Goal: Navigation & Orientation: Find specific page/section

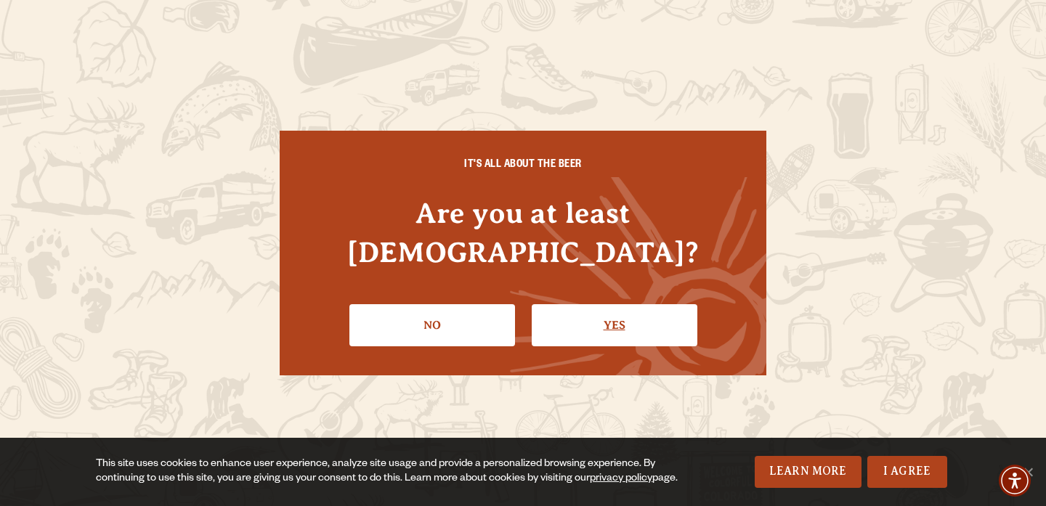
click at [614, 317] on link "Yes" at bounding box center [614, 325] width 166 height 42
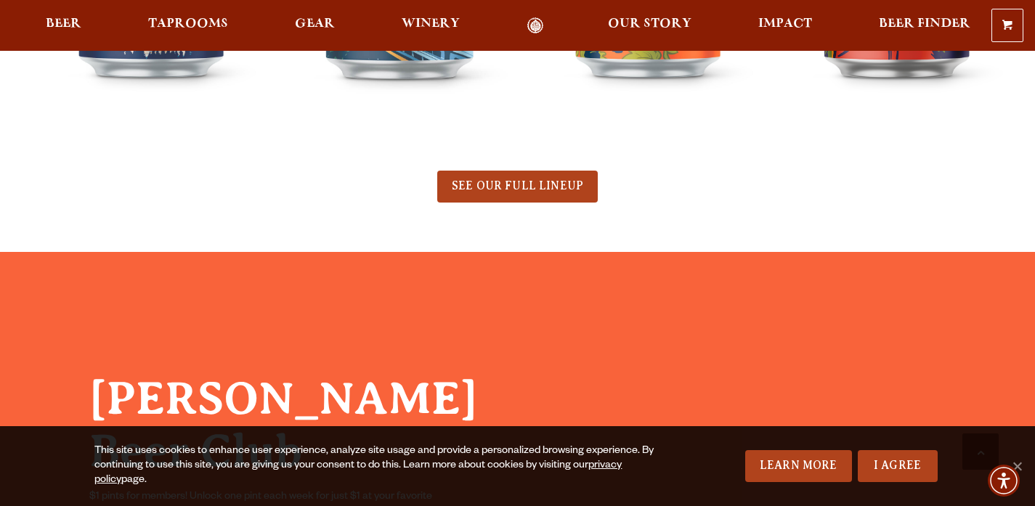
scroll to position [916, 0]
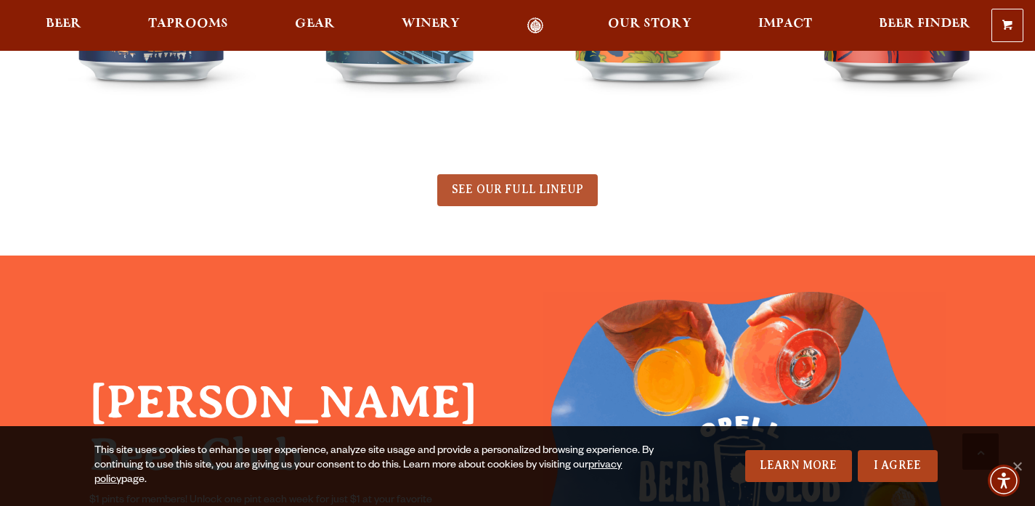
click at [567, 187] on span "SEE OUR FULL LINEUP" at bounding box center [517, 189] width 131 height 13
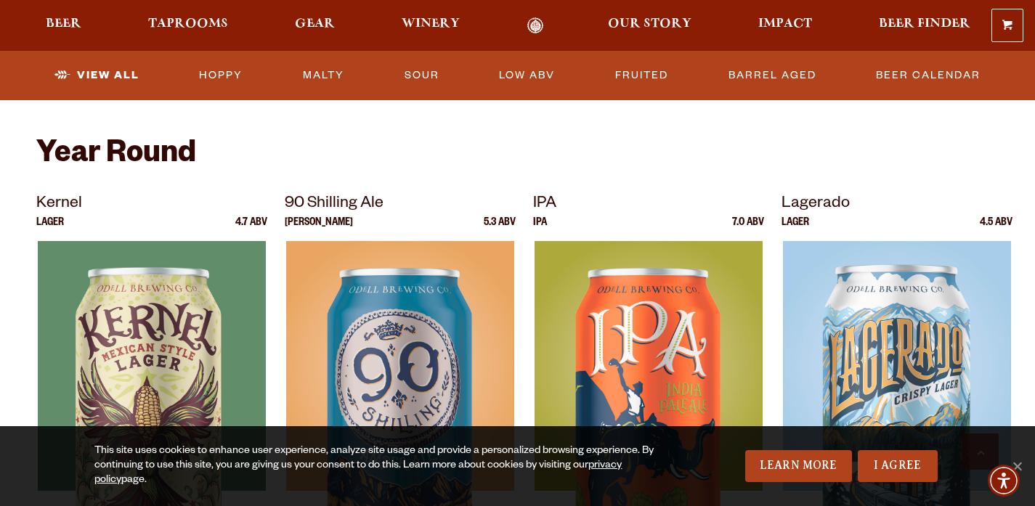
scroll to position [420, 0]
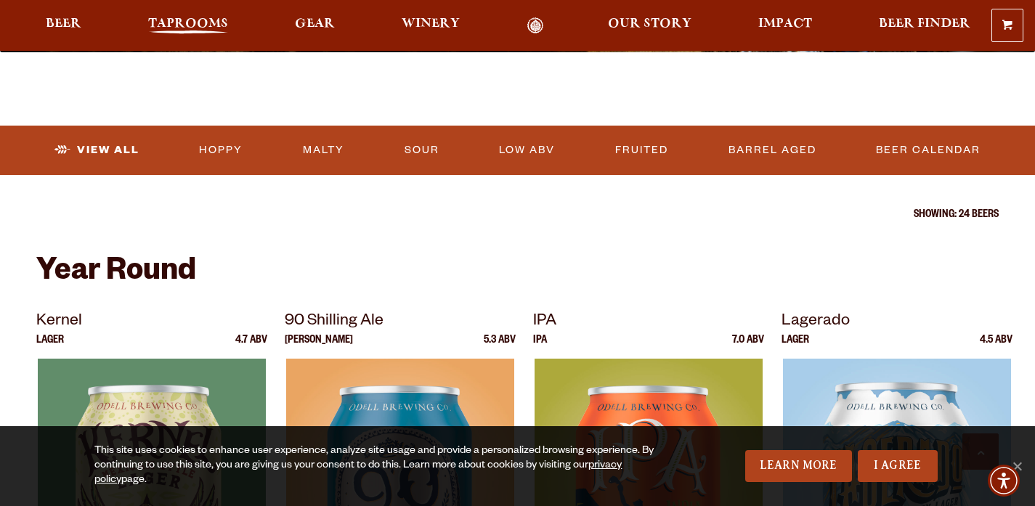
click at [216, 28] on span "Taprooms" at bounding box center [188, 24] width 80 height 12
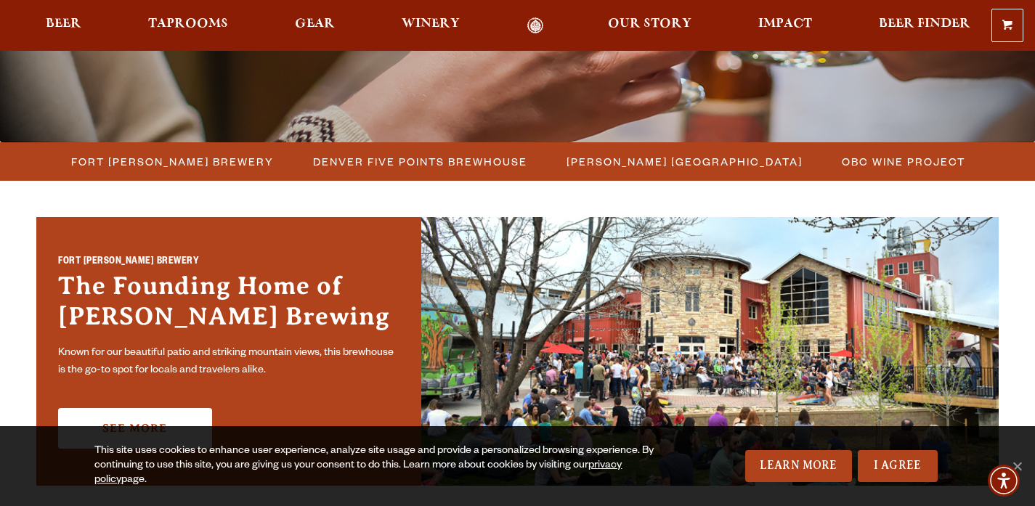
scroll to position [333, 0]
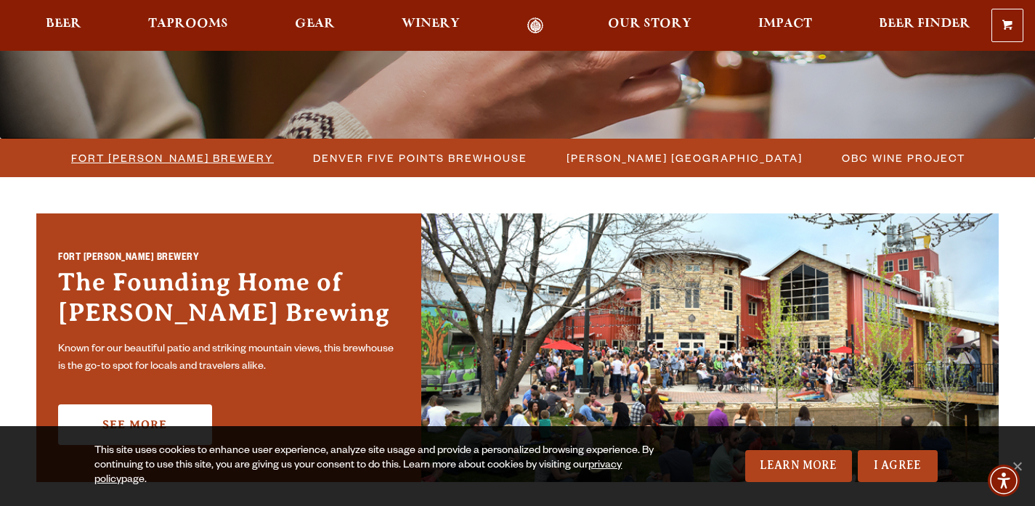
click at [196, 158] on span "Fort [PERSON_NAME] Brewery" at bounding box center [172, 157] width 203 height 21
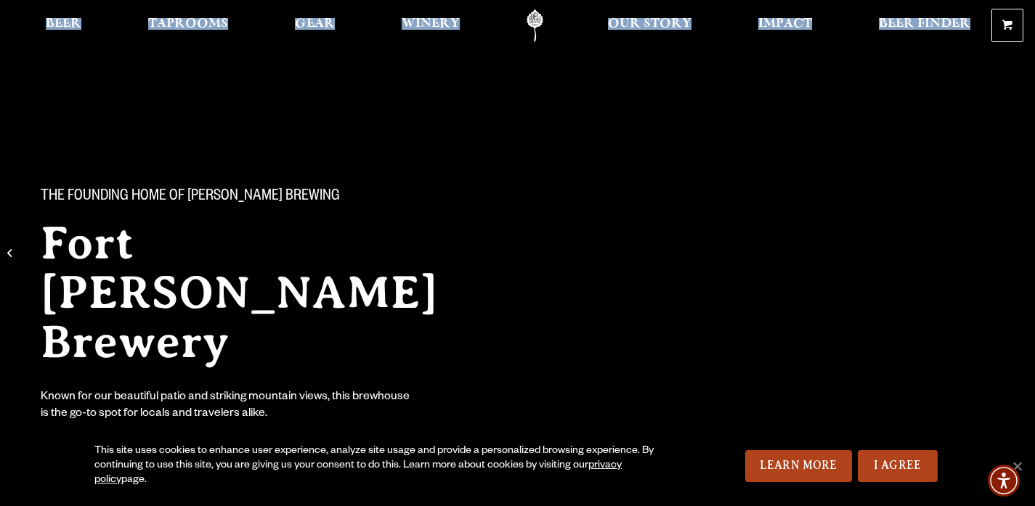
drag, startPoint x: 1032, startPoint y: 22, endPoint x: 1025, endPoint y: 48, distance: 27.1
click at [1025, 48] on header "0 Shopping Cart No products in the cart. Beer Taprooms Gear Winery Our Story Im…" at bounding box center [517, 25] width 1035 height 51
click at [892, 467] on link "I Agree" at bounding box center [897, 466] width 80 height 32
